Goal: Obtain resource: Download file/media

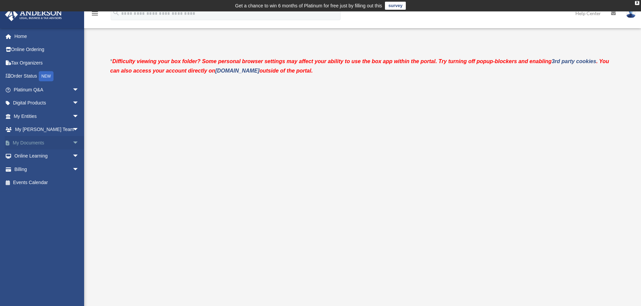
click at [72, 141] on span "arrow_drop_down" at bounding box center [78, 143] width 13 height 14
click at [42, 180] on link "Forms Library" at bounding box center [49, 182] width 80 height 13
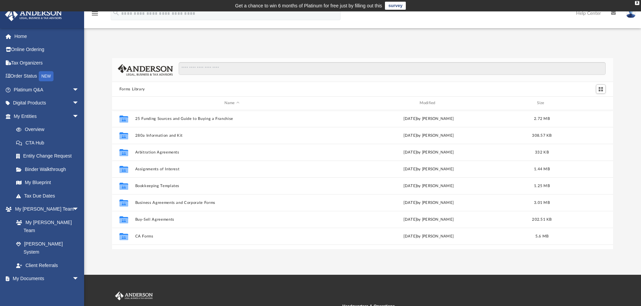
scroll to position [148, 496]
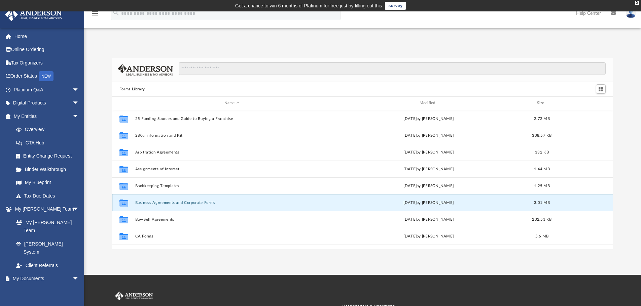
click at [192, 204] on button "Business Agreements and Corporate Forms" at bounding box center [232, 203] width 194 height 4
click at [144, 203] on button "Business Agreements and Corporate Forms" at bounding box center [232, 203] width 194 height 4
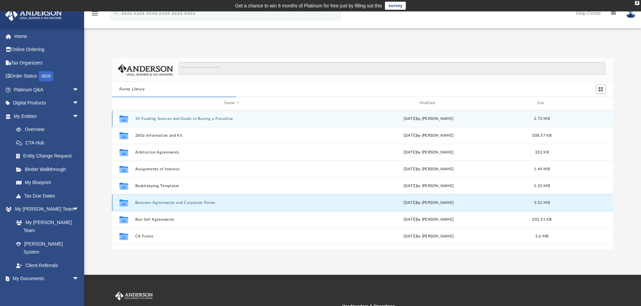
click at [159, 203] on button "Business Agreements and Corporate Forms" at bounding box center [232, 203] width 194 height 4
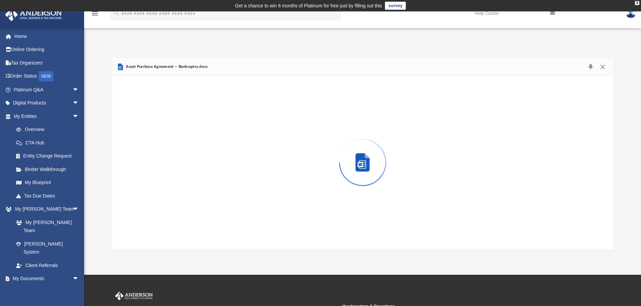
scroll to position [127, 496]
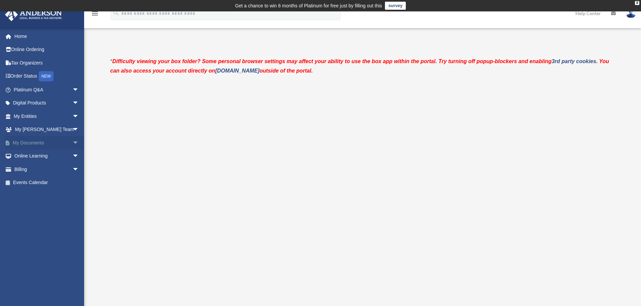
click at [72, 141] on span "arrow_drop_down" at bounding box center [78, 143] width 13 height 14
click at [51, 182] on link "Forms Library" at bounding box center [49, 182] width 80 height 13
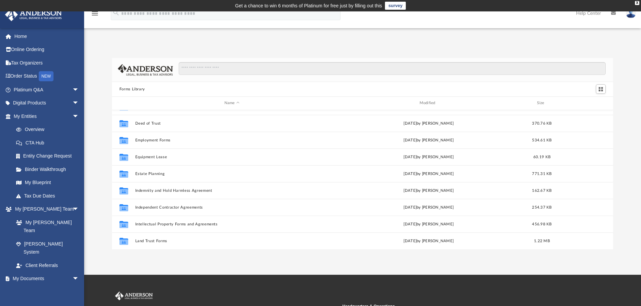
scroll to position [130, 0]
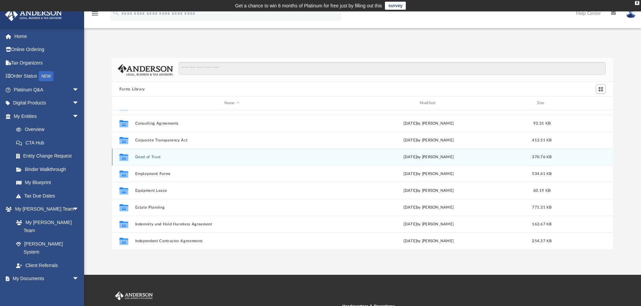
click at [159, 155] on button "Deed of Trust" at bounding box center [232, 157] width 194 height 4
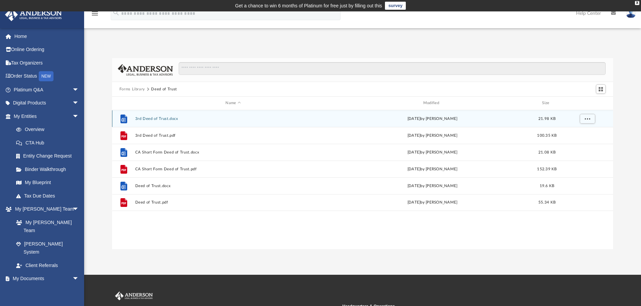
scroll to position [0, 0]
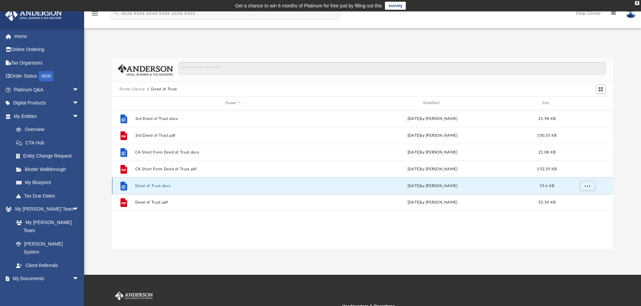
click at [160, 185] on button "Deed of Trust.docx" at bounding box center [233, 186] width 196 height 4
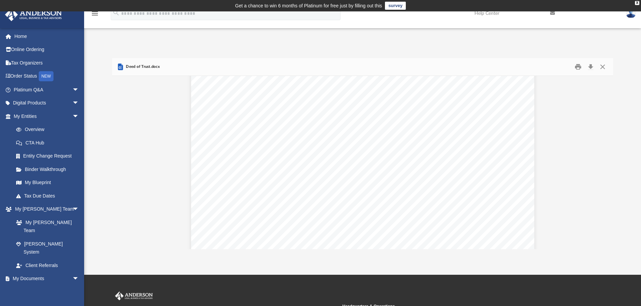
scroll to position [605, 0]
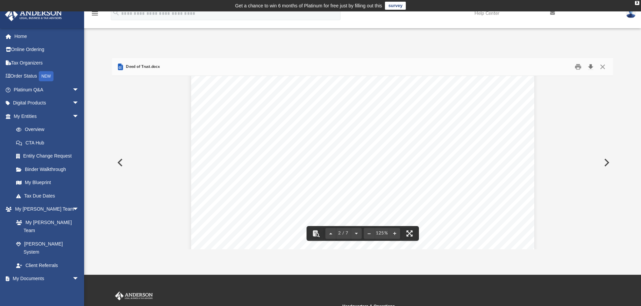
click at [591, 69] on button "Download" at bounding box center [590, 67] width 12 height 10
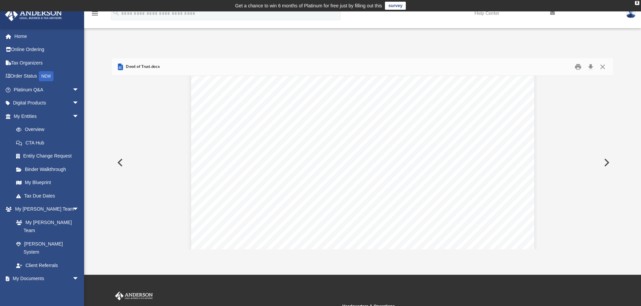
click at [121, 163] on button "Preview" at bounding box center [119, 162] width 15 height 19
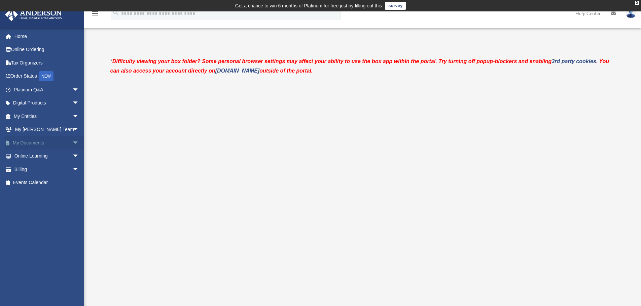
click at [72, 142] on span "arrow_drop_down" at bounding box center [78, 143] width 13 height 14
click at [50, 180] on link "Forms Library" at bounding box center [49, 182] width 80 height 13
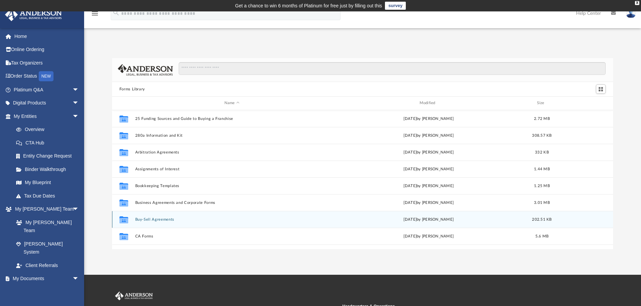
scroll to position [34, 0]
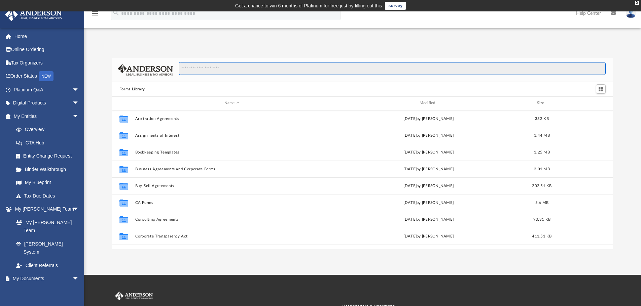
click at [236, 68] on input "Search files and folders" at bounding box center [392, 68] width 427 height 13
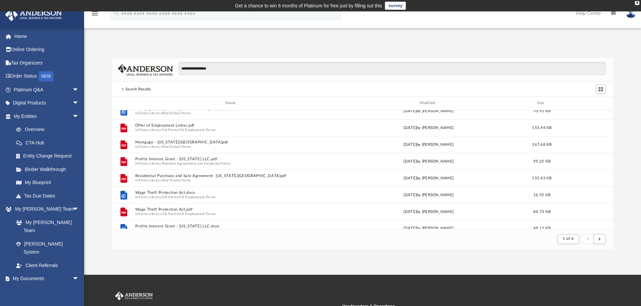
scroll to position [722, 0]
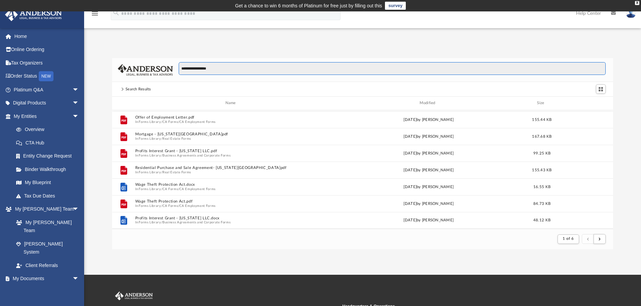
click at [231, 72] on input "**********" at bounding box center [392, 68] width 427 height 13
type input "*"
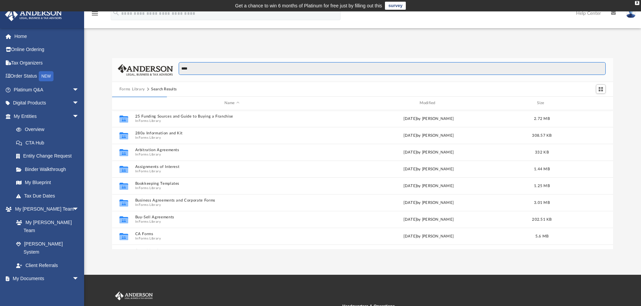
scroll to position [127, 496]
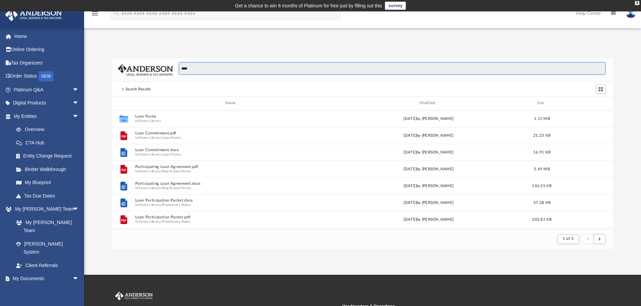
type input "****"
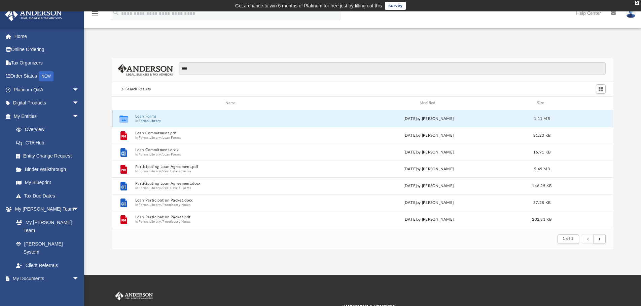
click at [141, 117] on button "Loan Forms" at bounding box center [232, 116] width 194 height 4
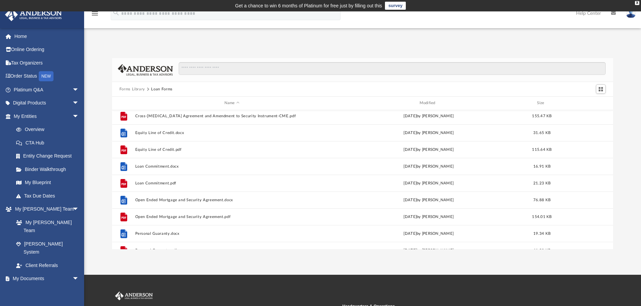
scroll to position [0, 0]
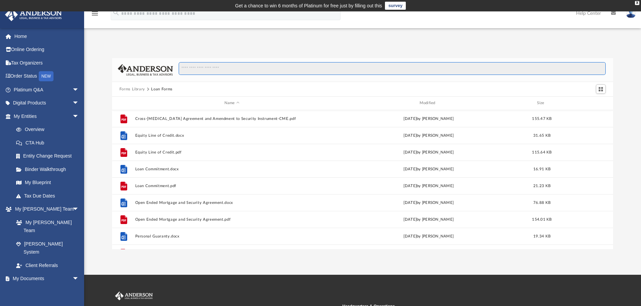
click at [231, 68] on input "Search files and folders" at bounding box center [392, 68] width 427 height 13
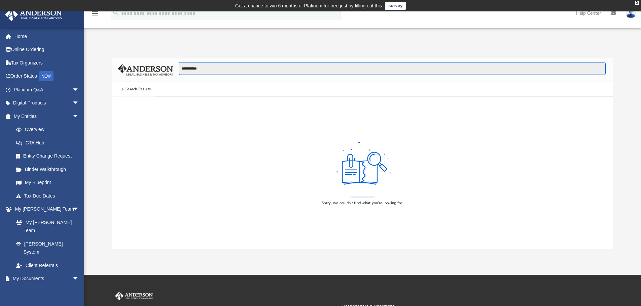
type input "**********"
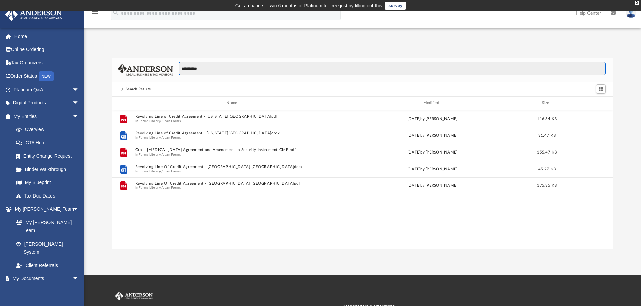
scroll to position [148, 496]
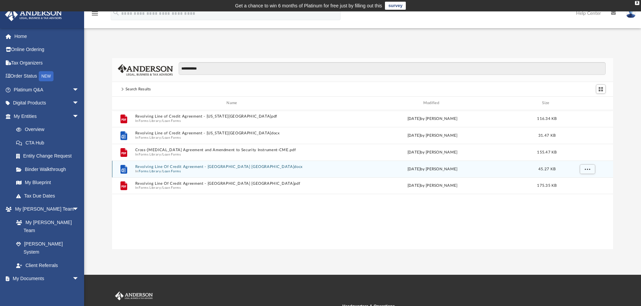
click at [206, 167] on button "Revolving Line Of Credit Agreement - FL WA.docx" at bounding box center [233, 167] width 196 height 4
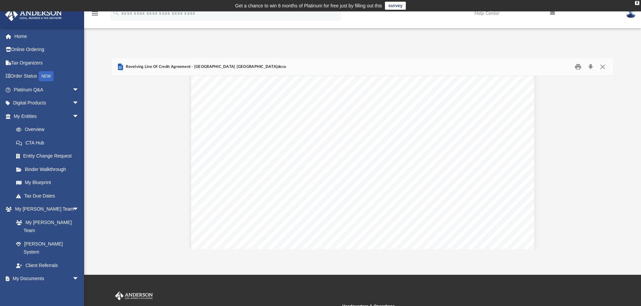
scroll to position [1615, 0]
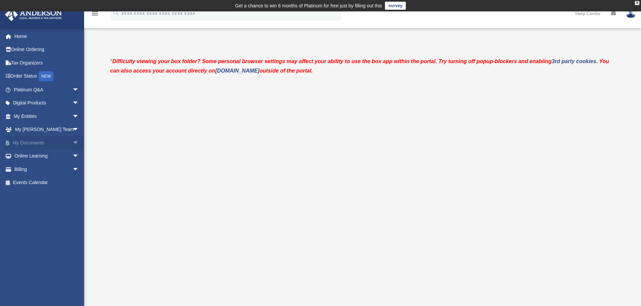
click at [72, 142] on span "arrow_drop_down" at bounding box center [78, 143] width 13 height 14
click at [49, 182] on link "Forms Library" at bounding box center [49, 182] width 80 height 13
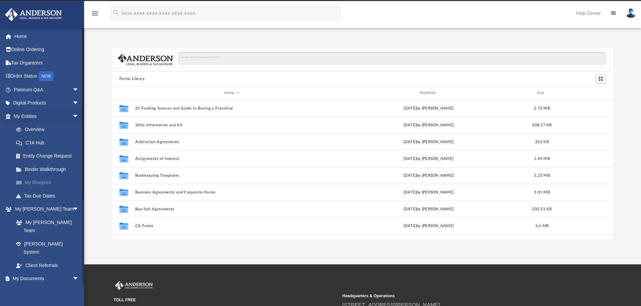
scroll to position [148, 496]
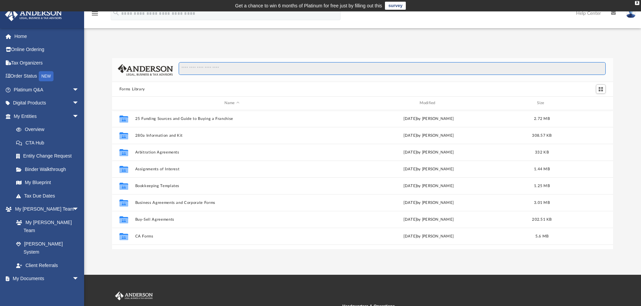
click at [237, 71] on input "Search files and folders" at bounding box center [392, 68] width 427 height 13
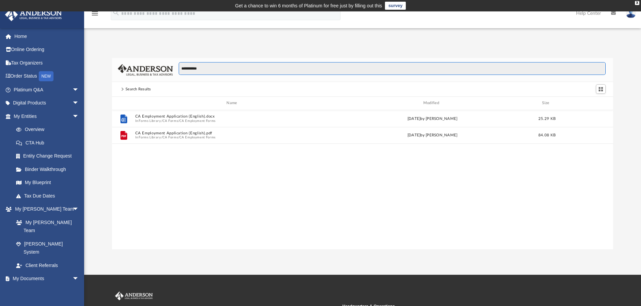
type input "**********"
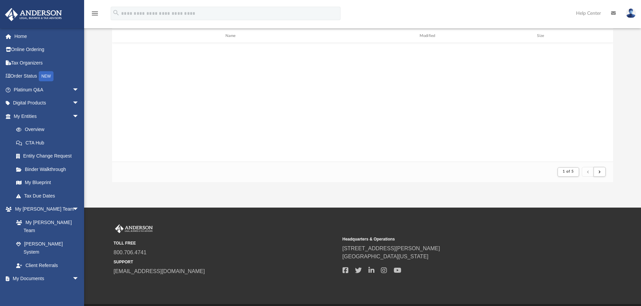
scroll to position [0, 0]
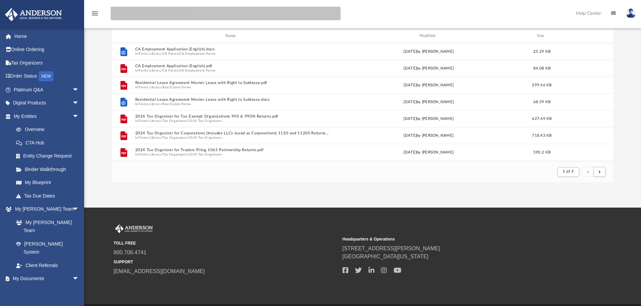
click at [212, 14] on input "search" at bounding box center [226, 13] width 230 height 13
type input "**********"
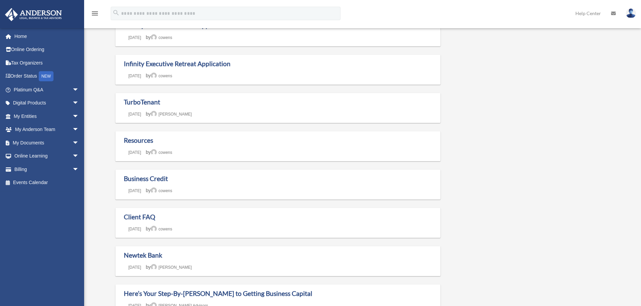
scroll to position [235, 0]
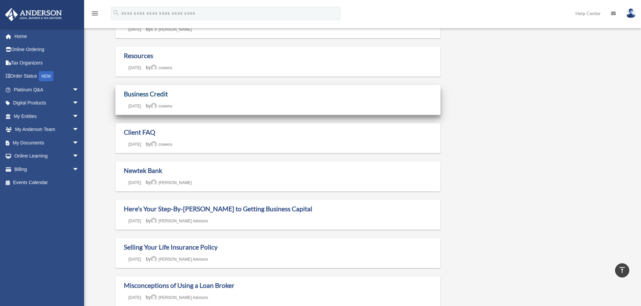
click at [163, 94] on link "Business Credit" at bounding box center [146, 94] width 44 height 8
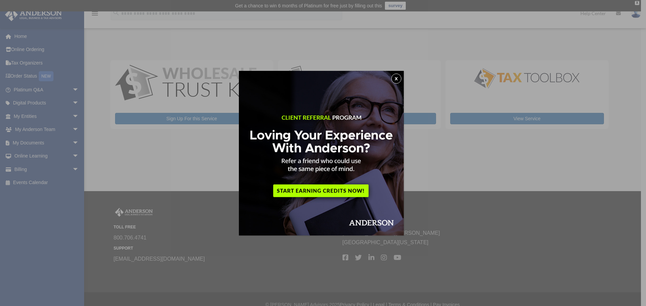
click at [397, 78] on button "x" at bounding box center [396, 79] width 10 height 10
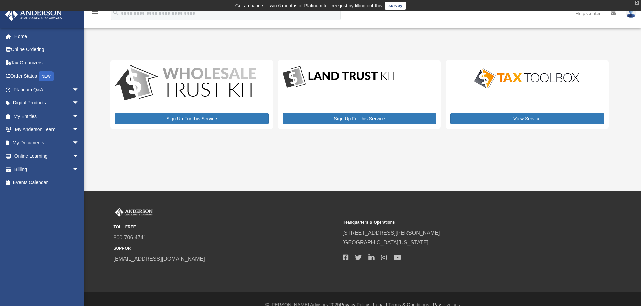
click at [637, 1] on div "X" at bounding box center [637, 3] width 4 height 4
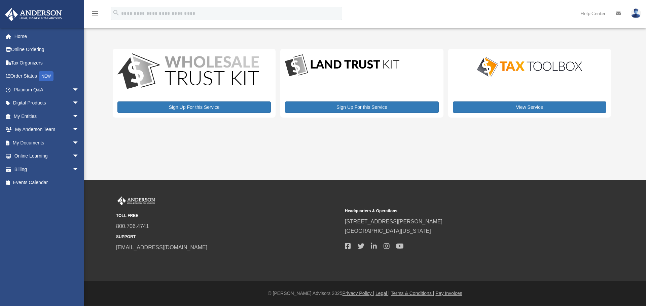
click at [635, 13] on img at bounding box center [636, 13] width 10 height 10
click at [513, 60] on link "Logout" at bounding box center [534, 59] width 67 height 14
